Goal: Task Accomplishment & Management: Use online tool/utility

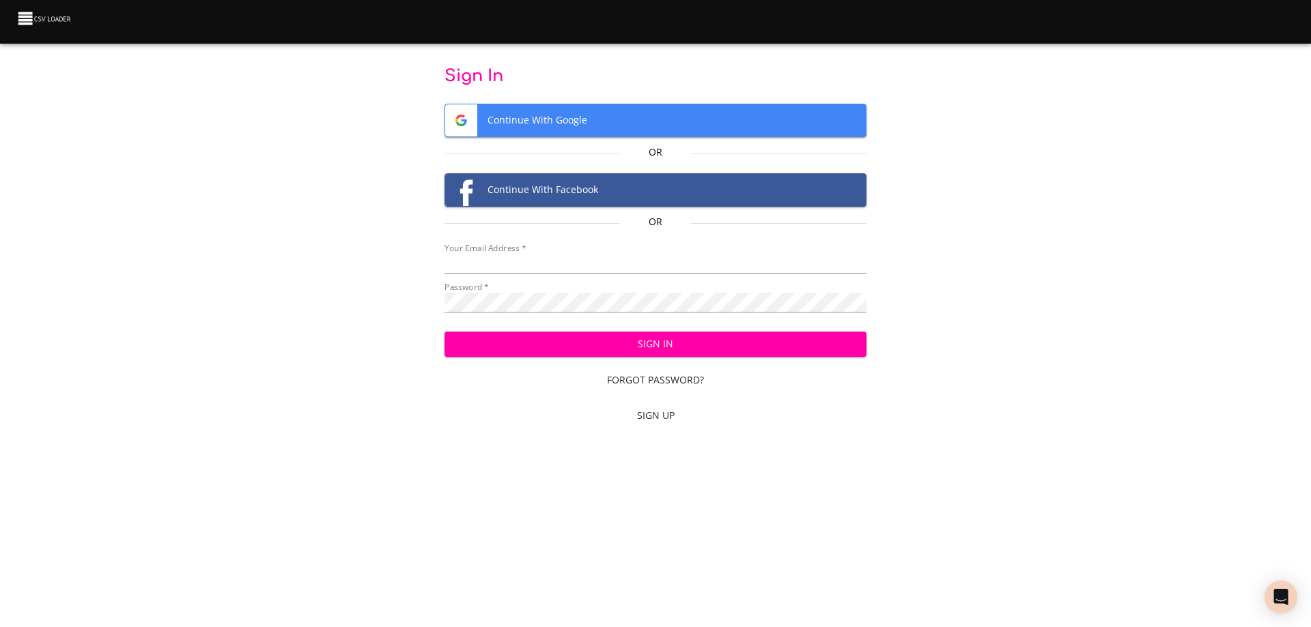
type input "[EMAIL_ADDRESS][DOMAIN_NAME]"
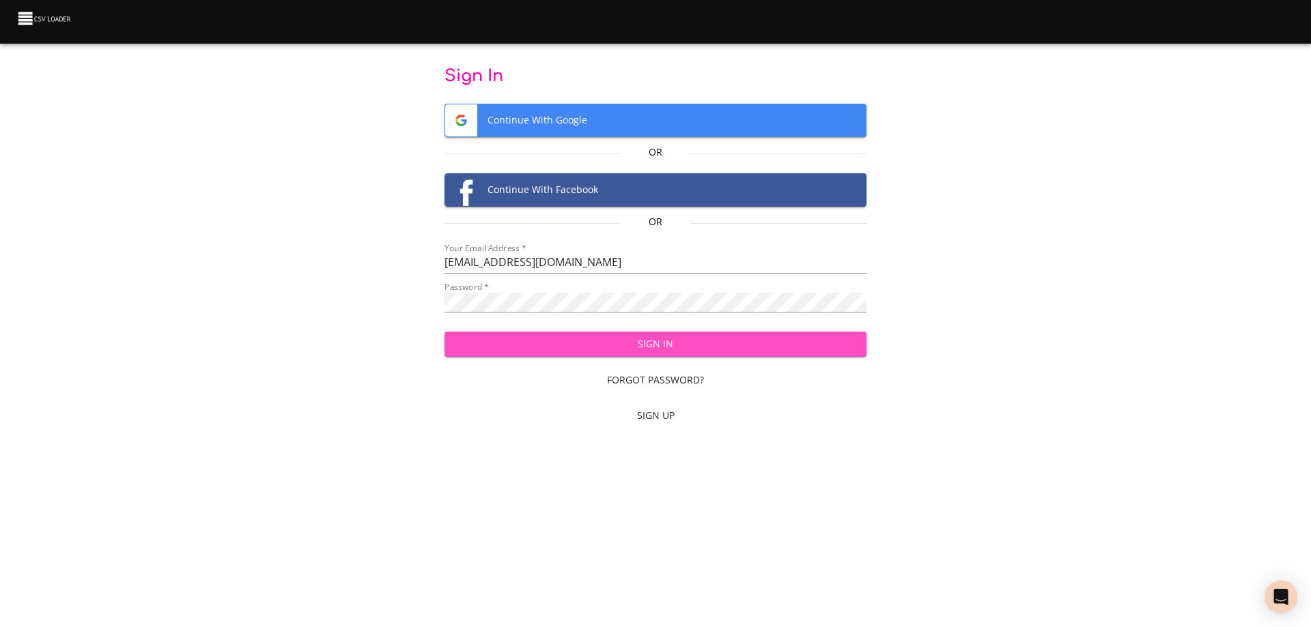
click at [689, 345] on span "Sign In" at bounding box center [655, 344] width 401 height 17
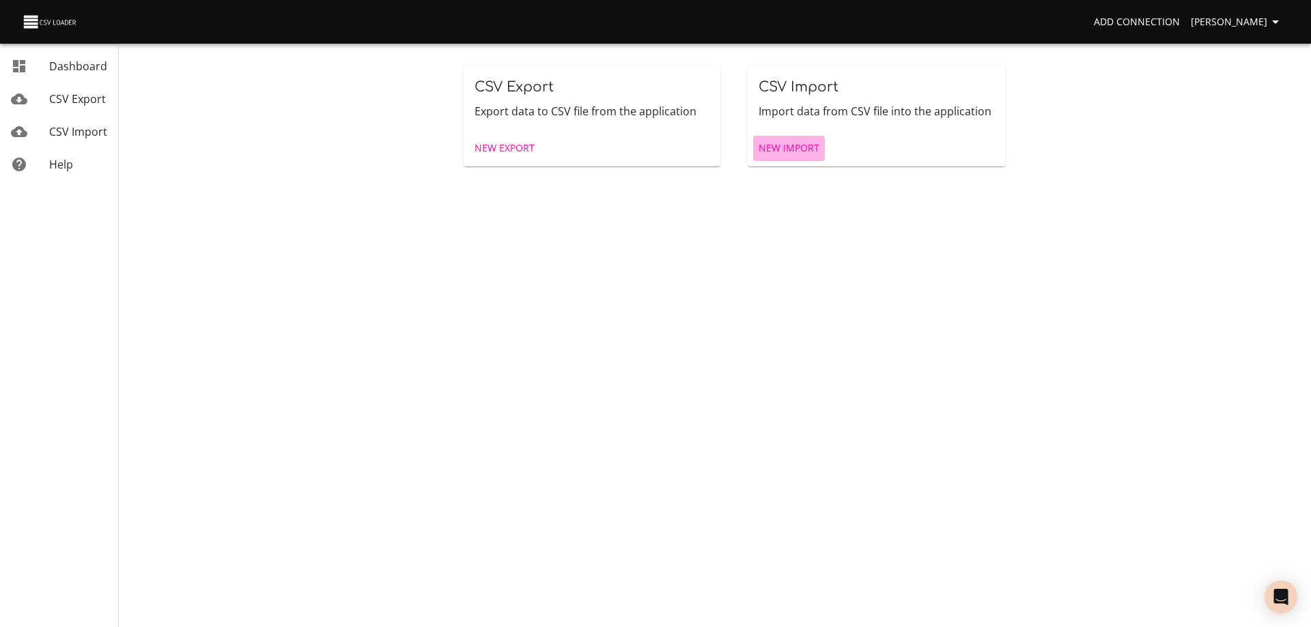
click at [807, 148] on span "New Import" at bounding box center [788, 148] width 61 height 17
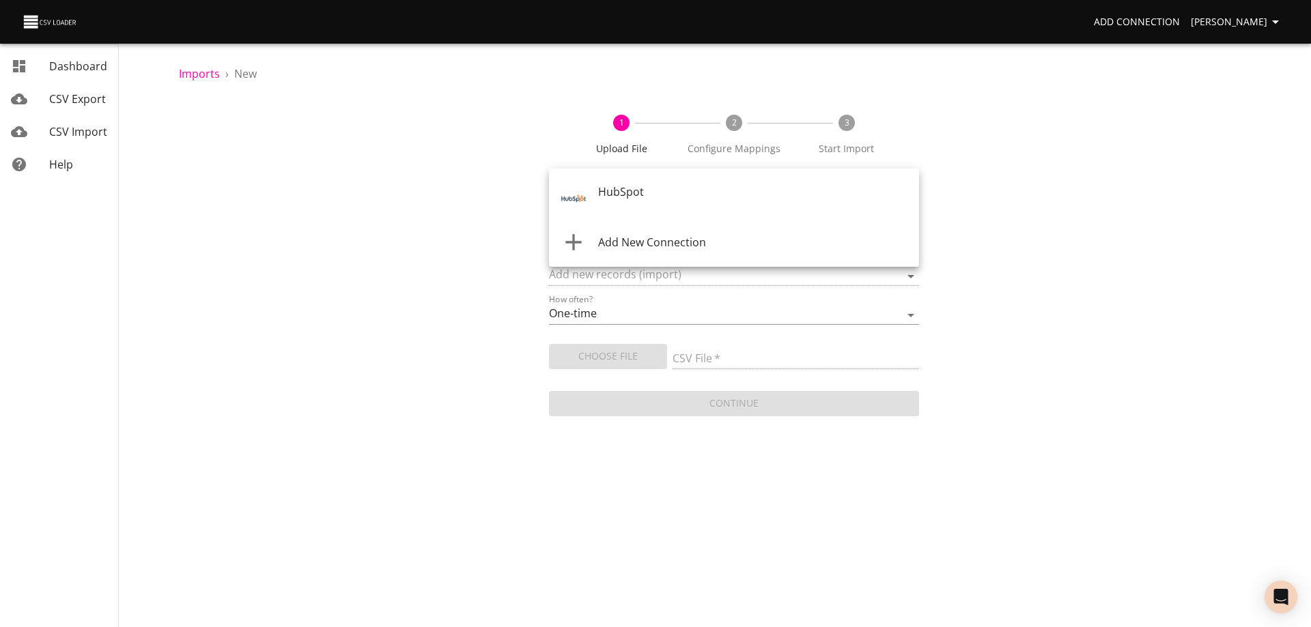
click at [762, 192] on body "Add Connection [PERSON_NAME] Dashboard CSV Export CSV Import Help Imports › New…" at bounding box center [655, 313] width 1311 height 627
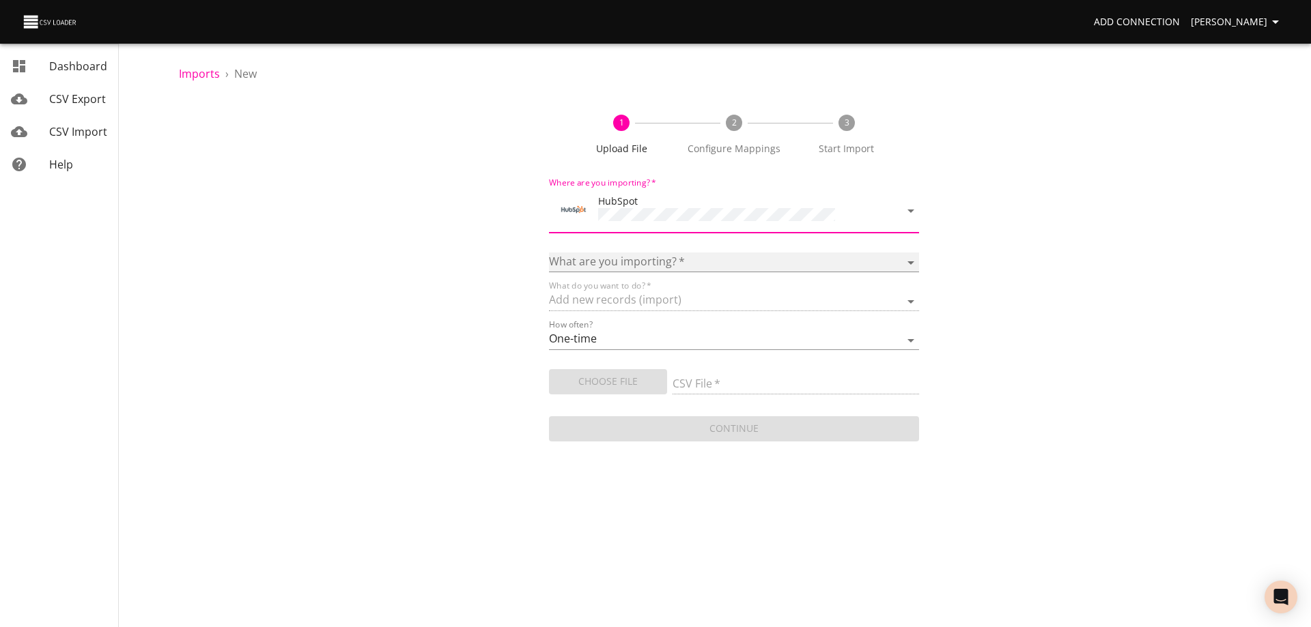
click at [675, 255] on select "Calls Companies Contacts Deals Emails Line items Meetings Notes Products Tasks …" at bounding box center [734, 263] width 370 height 20
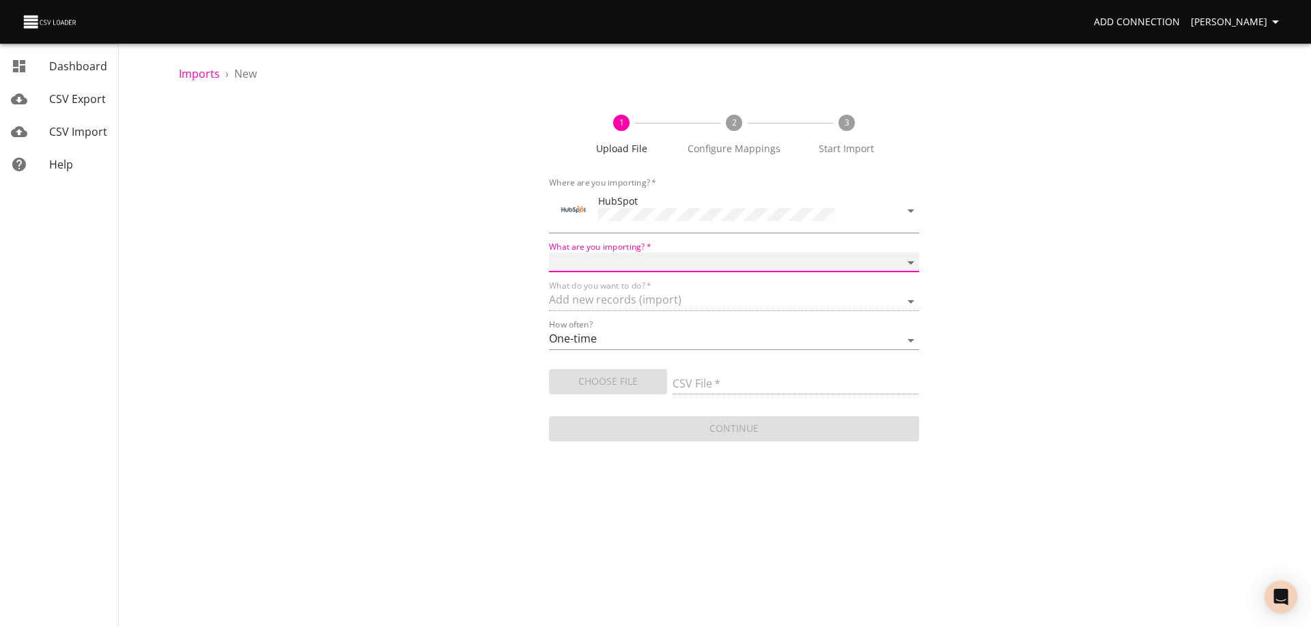
select select "deals"
click at [549, 253] on select "Calls Companies Contacts Deals Emails Line items Meetings Notes Products Tasks …" at bounding box center [734, 263] width 370 height 20
click at [628, 381] on span "Choose File" at bounding box center [608, 381] width 96 height 17
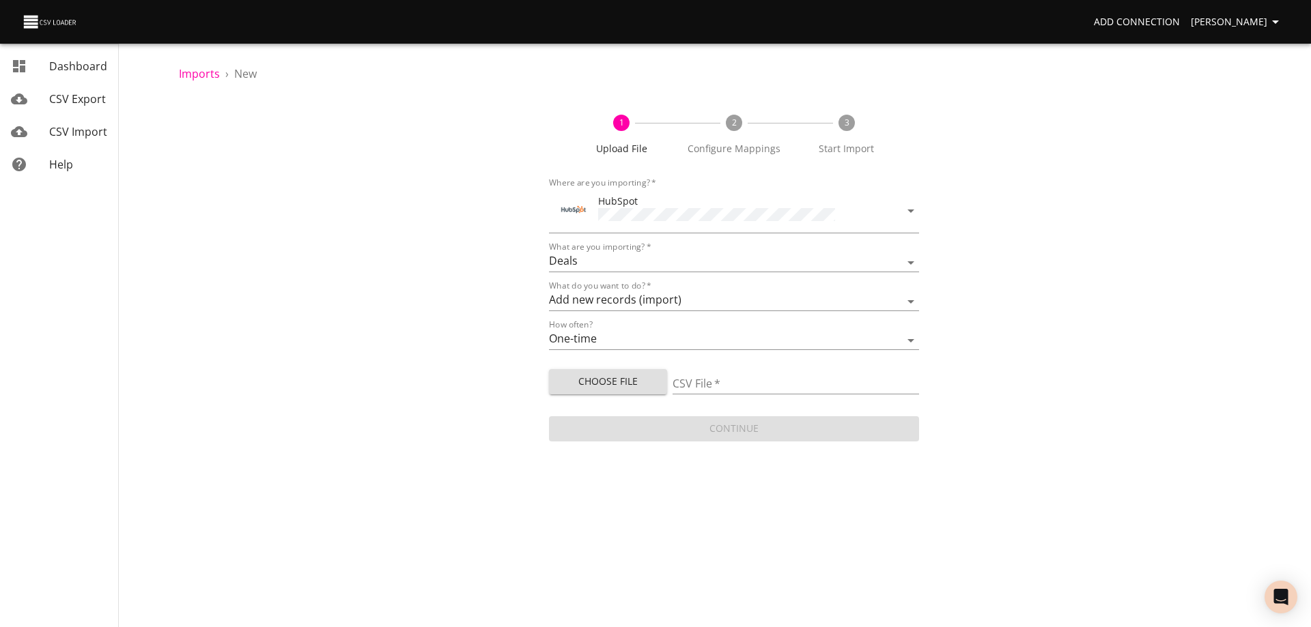
type input "Doctor Daily Sales 09052025.csv"
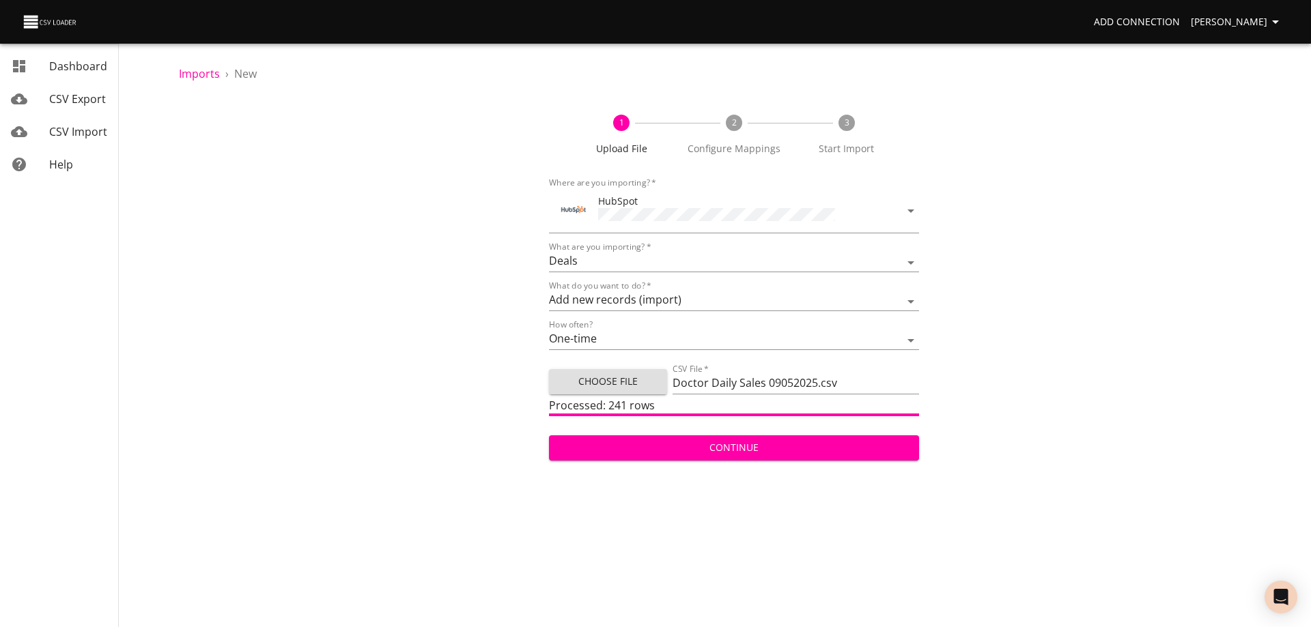
click at [733, 442] on span "Continue" at bounding box center [734, 448] width 348 height 17
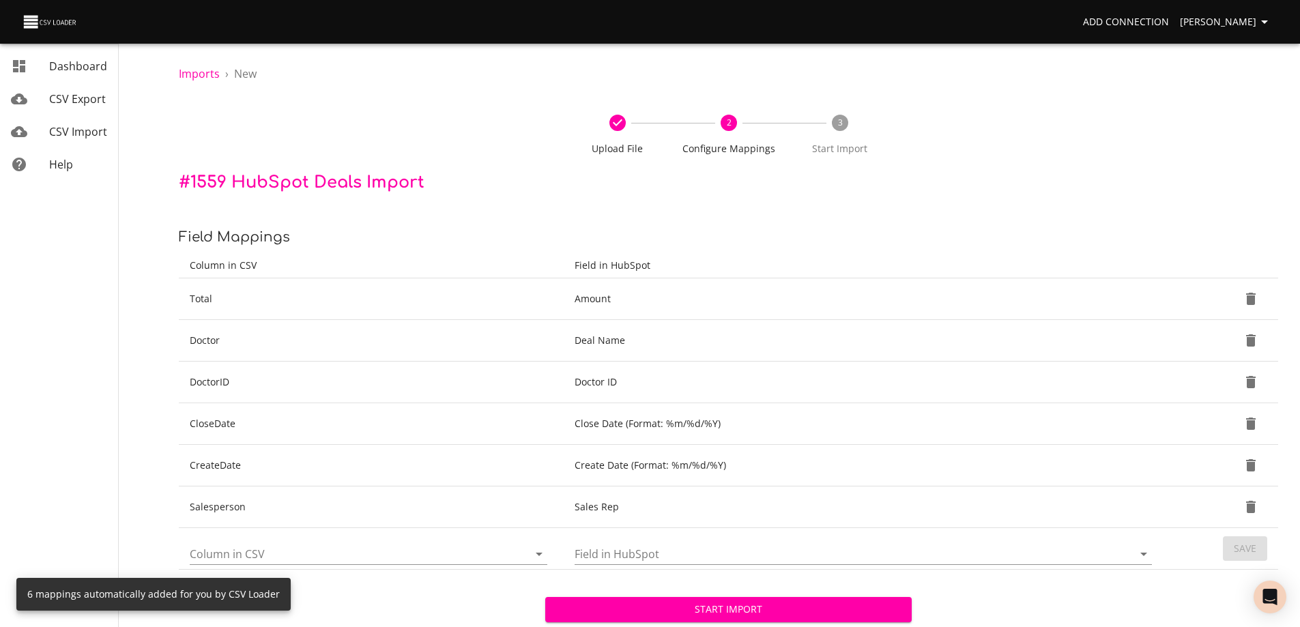
click at [728, 618] on span "Start Import" at bounding box center [728, 609] width 345 height 17
